Goal: Task Accomplishment & Management: Complete application form

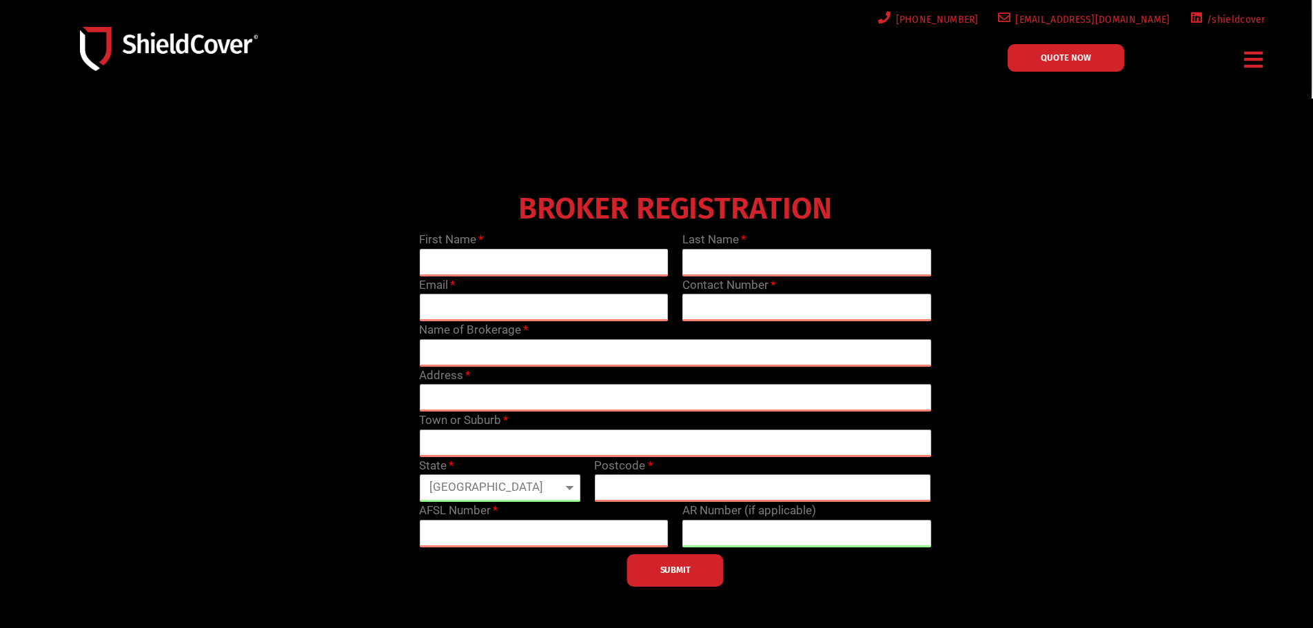
click at [491, 263] on input "text" at bounding box center [543, 263] width 249 height 28
type input "Kieran"
type input "Lim"
type input "[EMAIL_ADDRESS][DOMAIN_NAME]"
type input "0731032992"
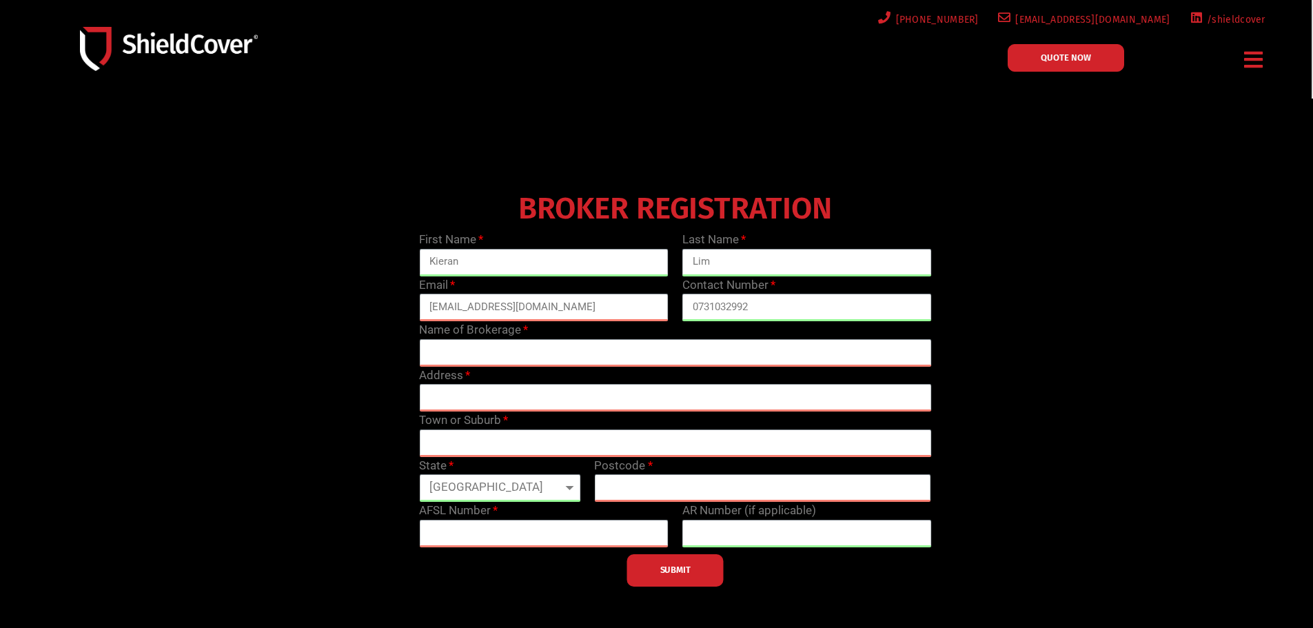
click at [713, 331] on div "Name of Brokerage" at bounding box center [675, 343] width 526 height 45
click at [710, 349] on input "text" at bounding box center [675, 353] width 512 height 28
type input "Priority Insurance Brokers"
click at [542, 389] on input "text" at bounding box center [675, 398] width 512 height 28
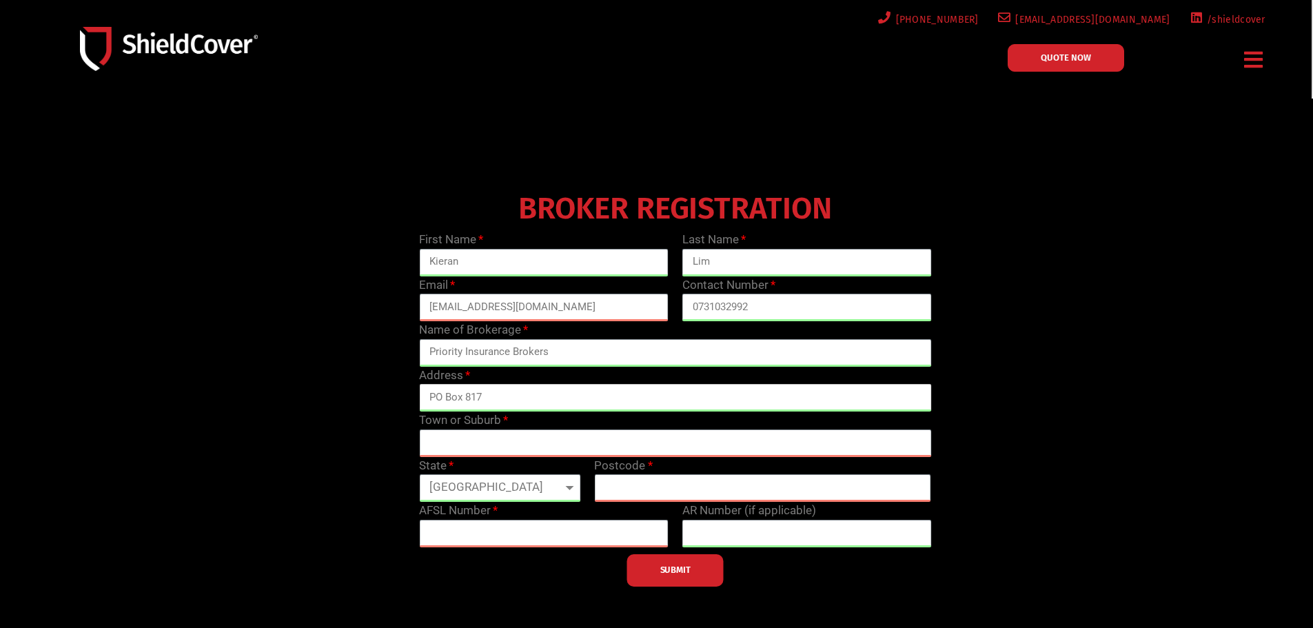
type input "PO Box 817"
type input "Deeragun"
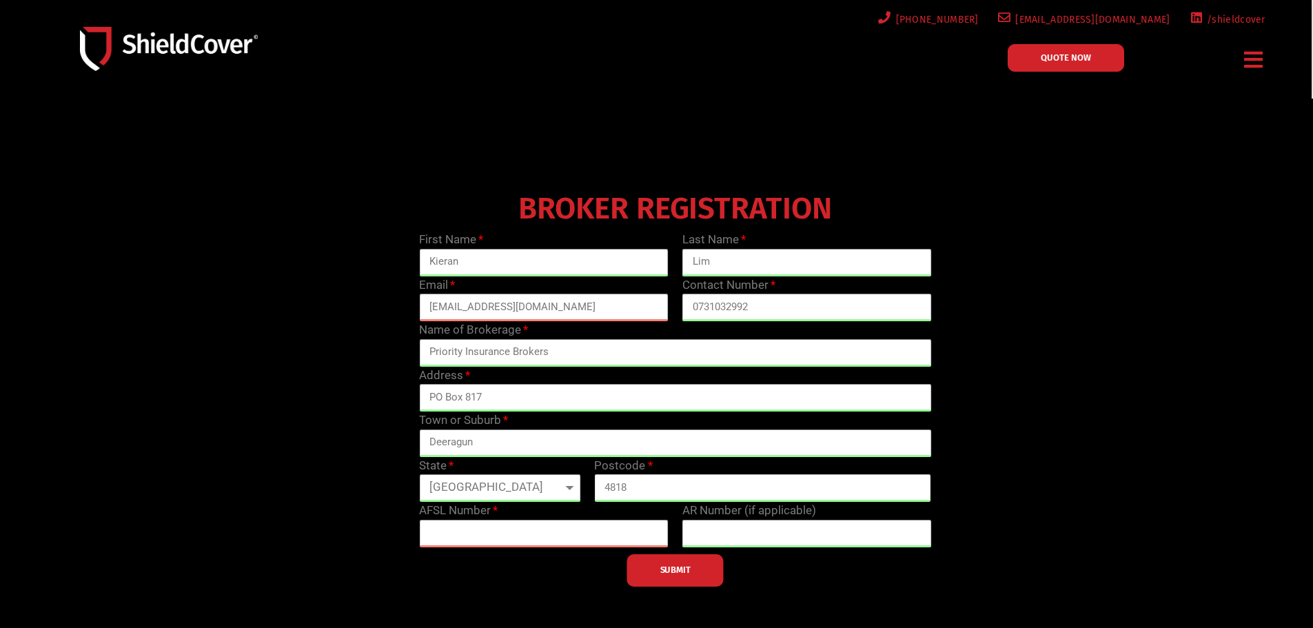
type input "4818"
click at [504, 526] on input "text" at bounding box center [543, 534] width 249 height 28
paste input "233750"
type input "233750"
click at [660, 571] on span "SUBMIT" at bounding box center [675, 569] width 30 height 3
